Goal: Book appointment/travel/reservation

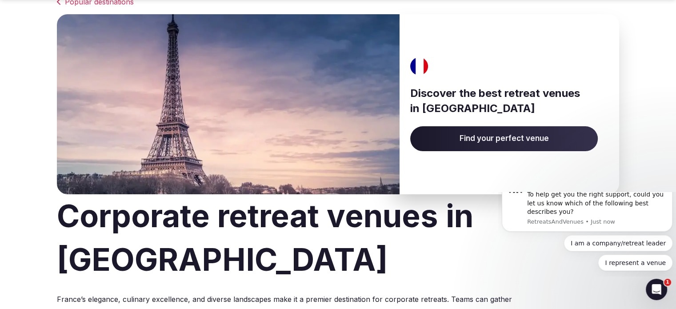
scroll to position [52, 0]
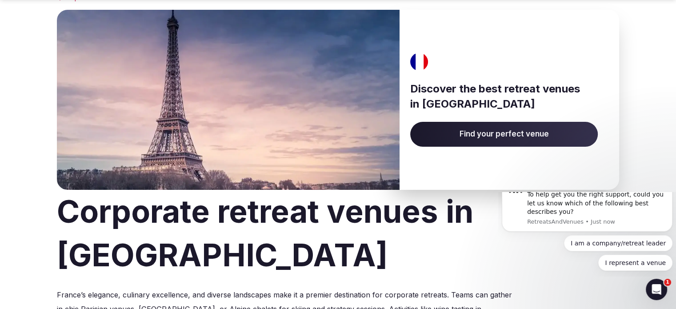
click at [526, 135] on span "Find your perfect venue" at bounding box center [503, 134] width 187 height 25
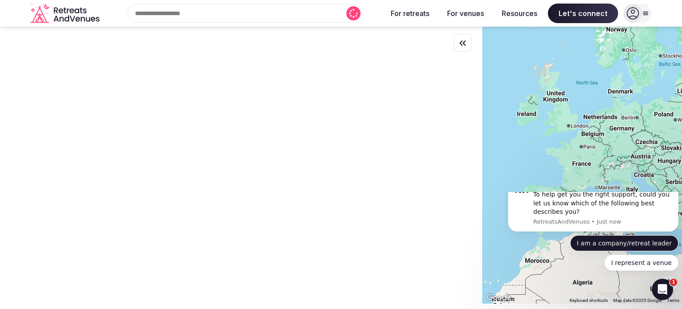
click at [570, 251] on button "I am a company/retreat leader" at bounding box center [624, 243] width 108 height 16
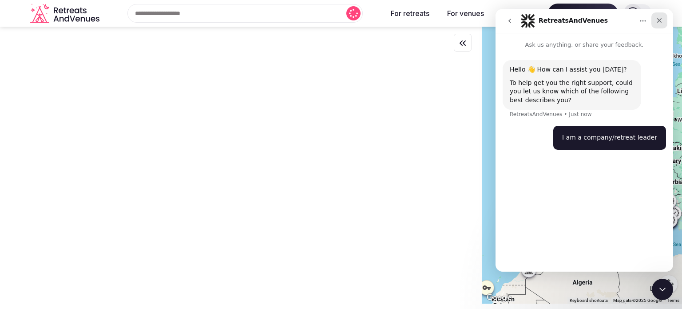
click at [660, 19] on icon "Close" at bounding box center [659, 20] width 5 height 5
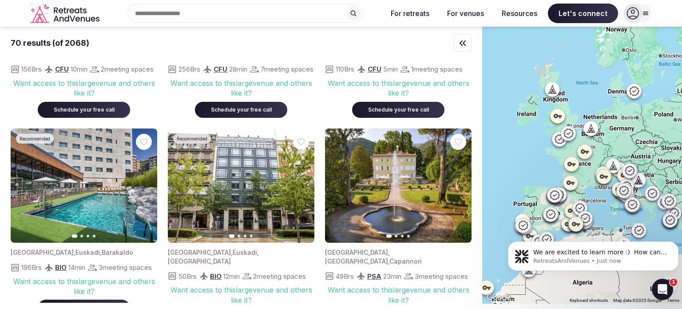
scroll to position [568, 0]
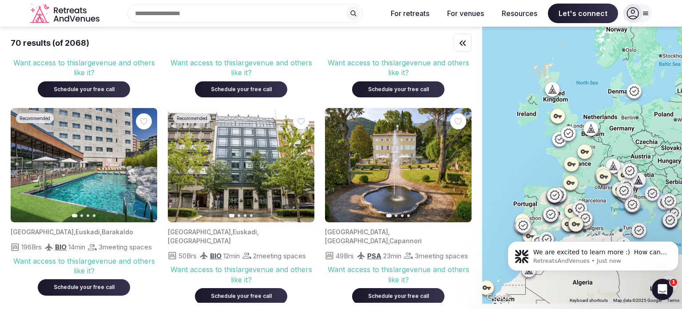
click at [158, 13] on div "Search Popular Destinations [GEOGRAPHIC_DATA], [GEOGRAPHIC_DATA] [GEOGRAPHIC_DA…" at bounding box center [241, 13] width 277 height 19
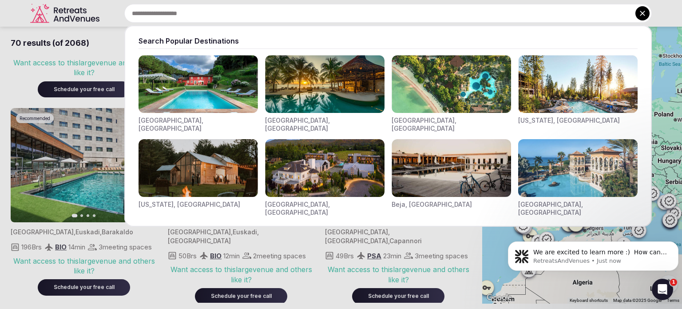
click at [246, 7] on input "text" at bounding box center [388, 13] width 528 height 19
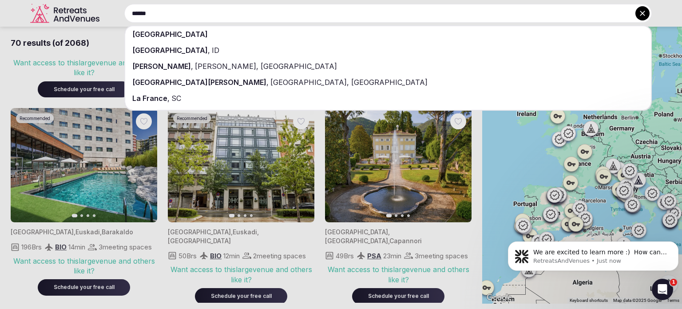
type input "******"
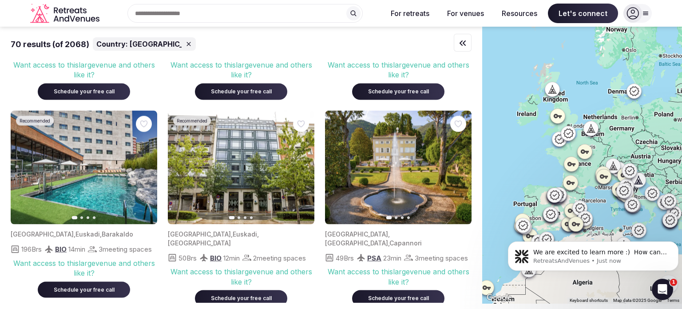
scroll to position [570, 0]
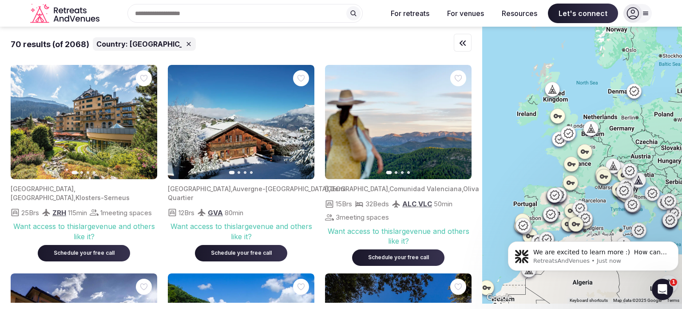
click at [79, 42] on div "70 results (of 2068)" at bounding box center [50, 44] width 79 height 11
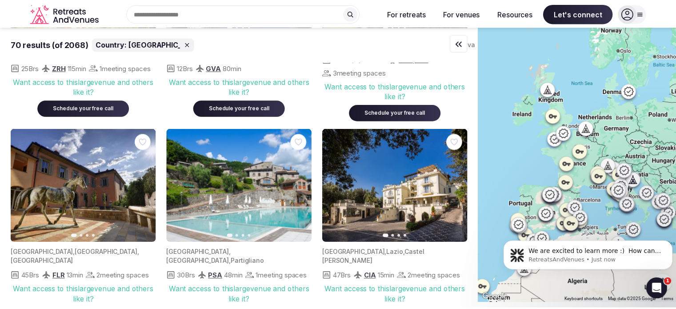
scroll to position [151, 0]
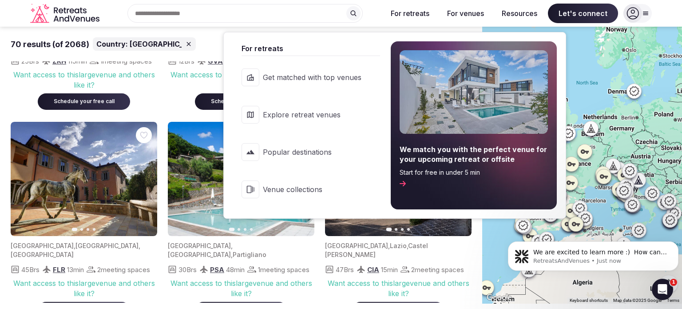
click at [314, 147] on span "Popular destinations" at bounding box center [312, 152] width 99 height 10
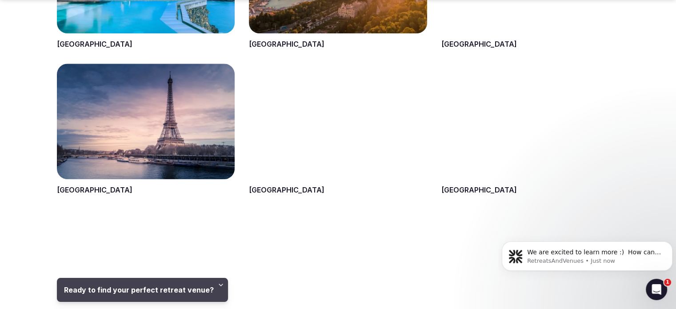
scroll to position [958, 0]
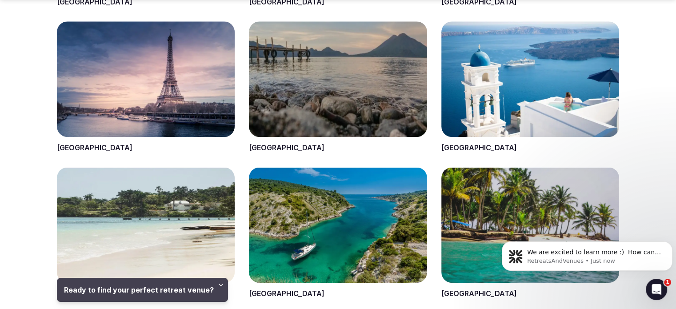
click at [131, 72] on span at bounding box center [146, 86] width 178 height 131
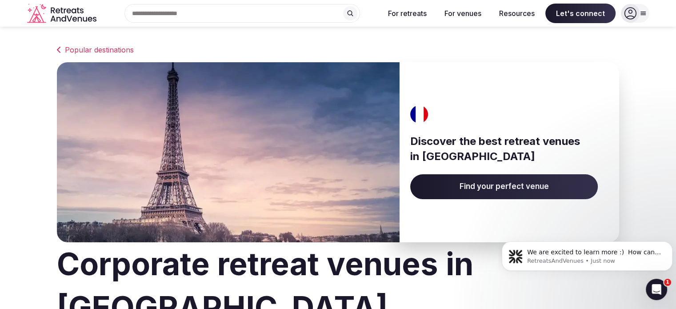
click at [72, 148] on img at bounding box center [228, 152] width 342 height 180
